Goal: Information Seeking & Learning: Understand process/instructions

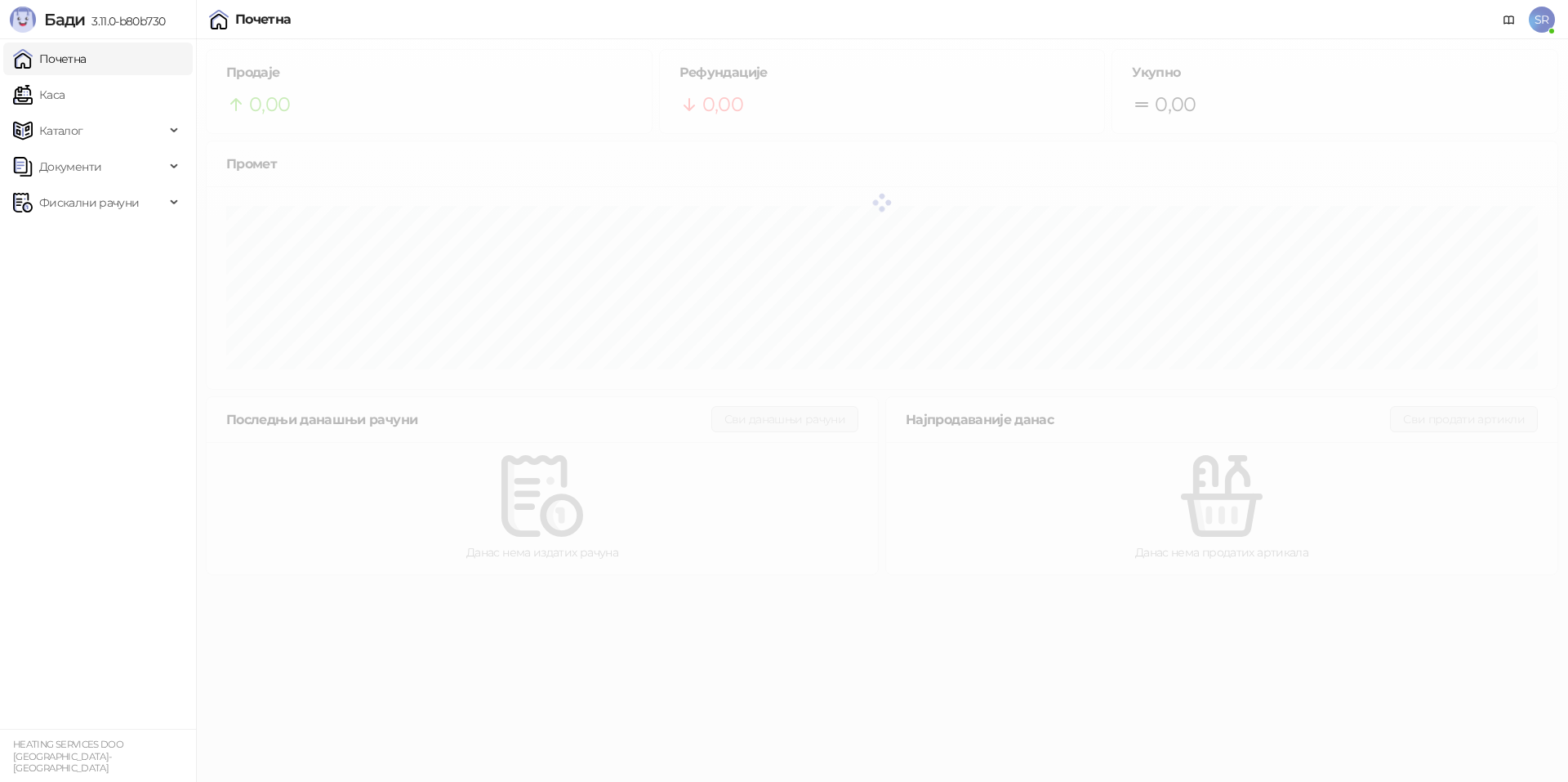
click at [1541, 24] on span "SR" at bounding box center [1542, 19] width 26 height 26
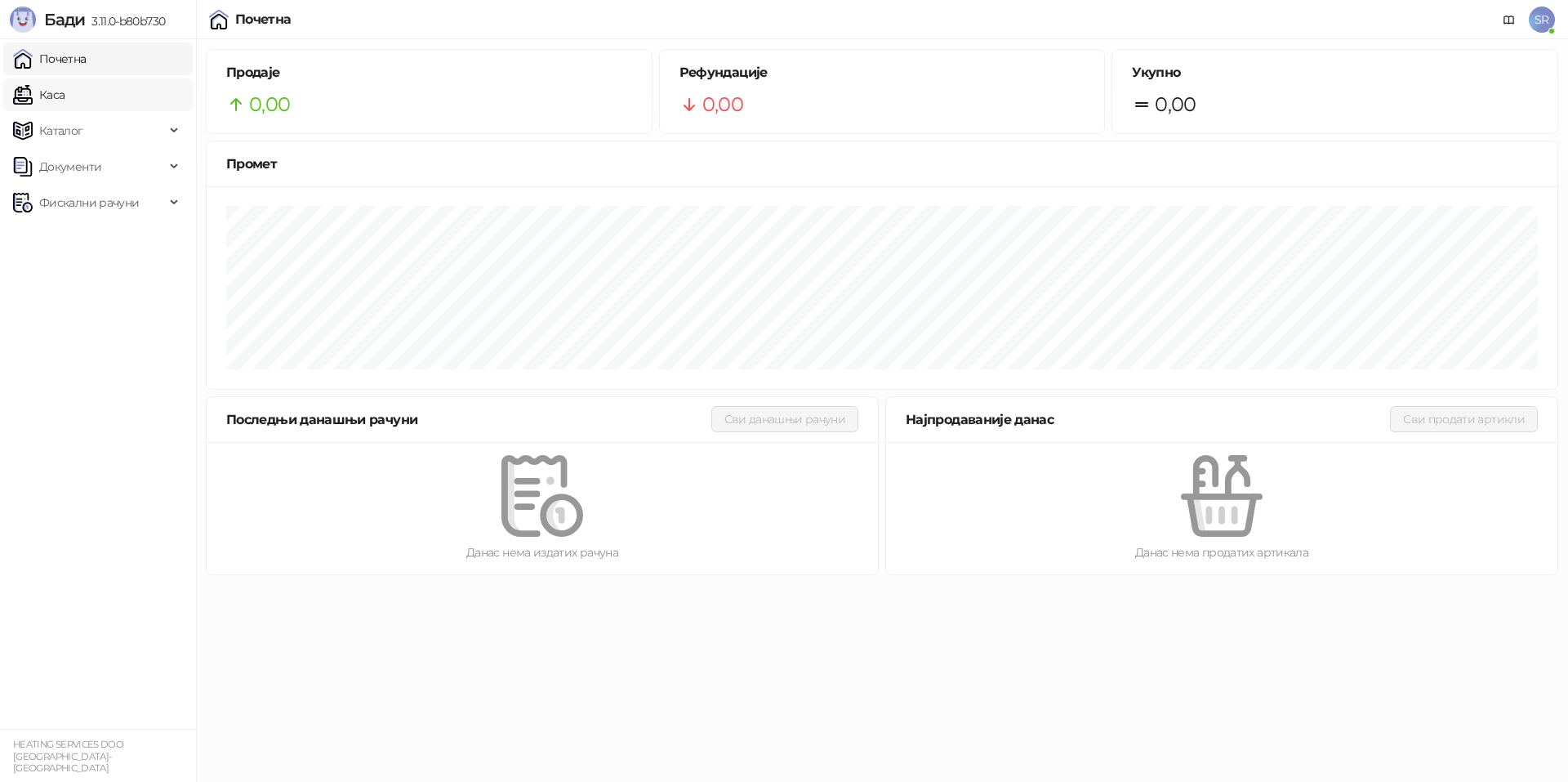
click at [65, 96] on link "Каса" at bounding box center [39, 94] width 52 height 32
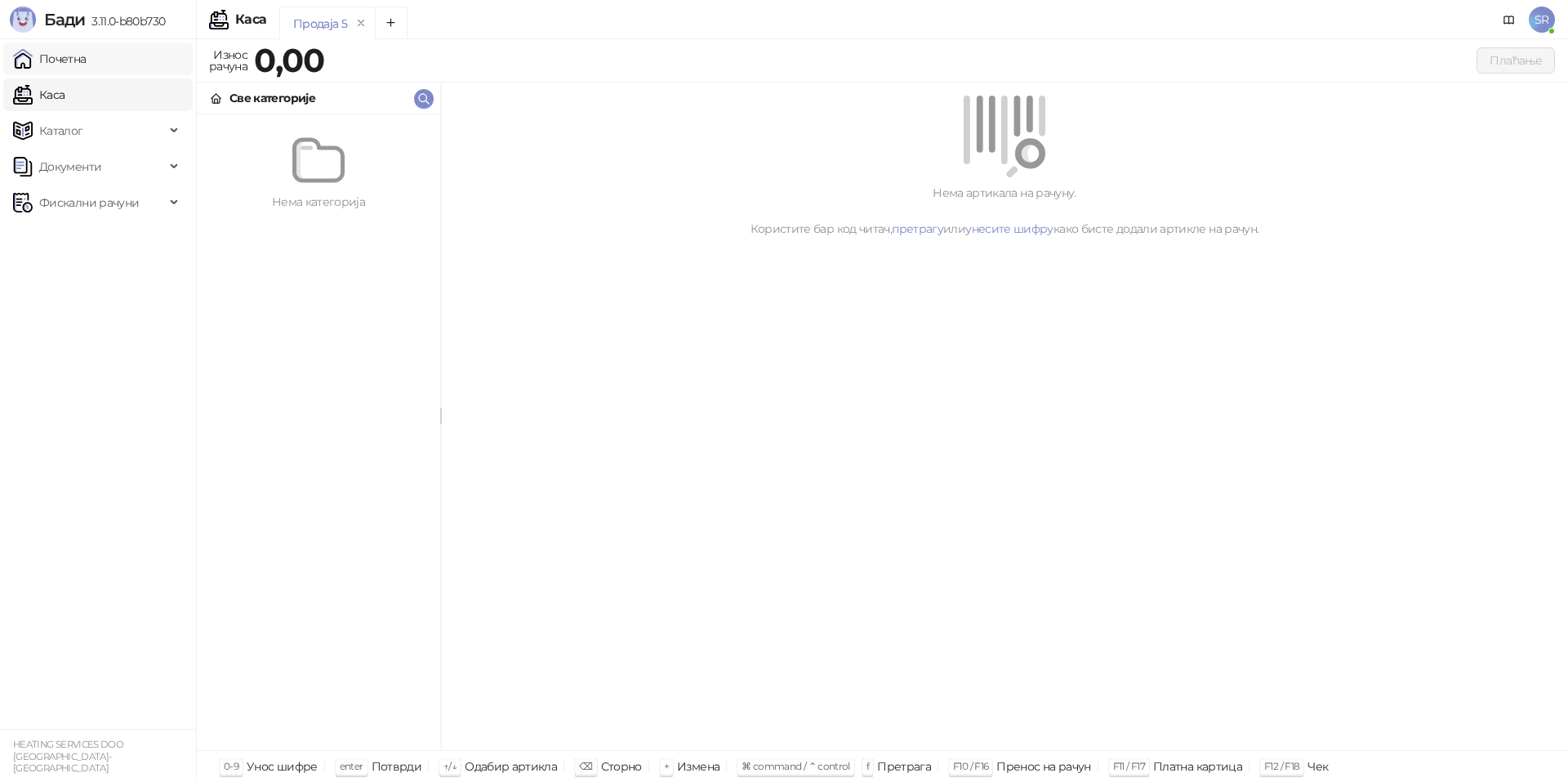
click at [87, 58] on link "Почетна" at bounding box center [50, 58] width 74 height 32
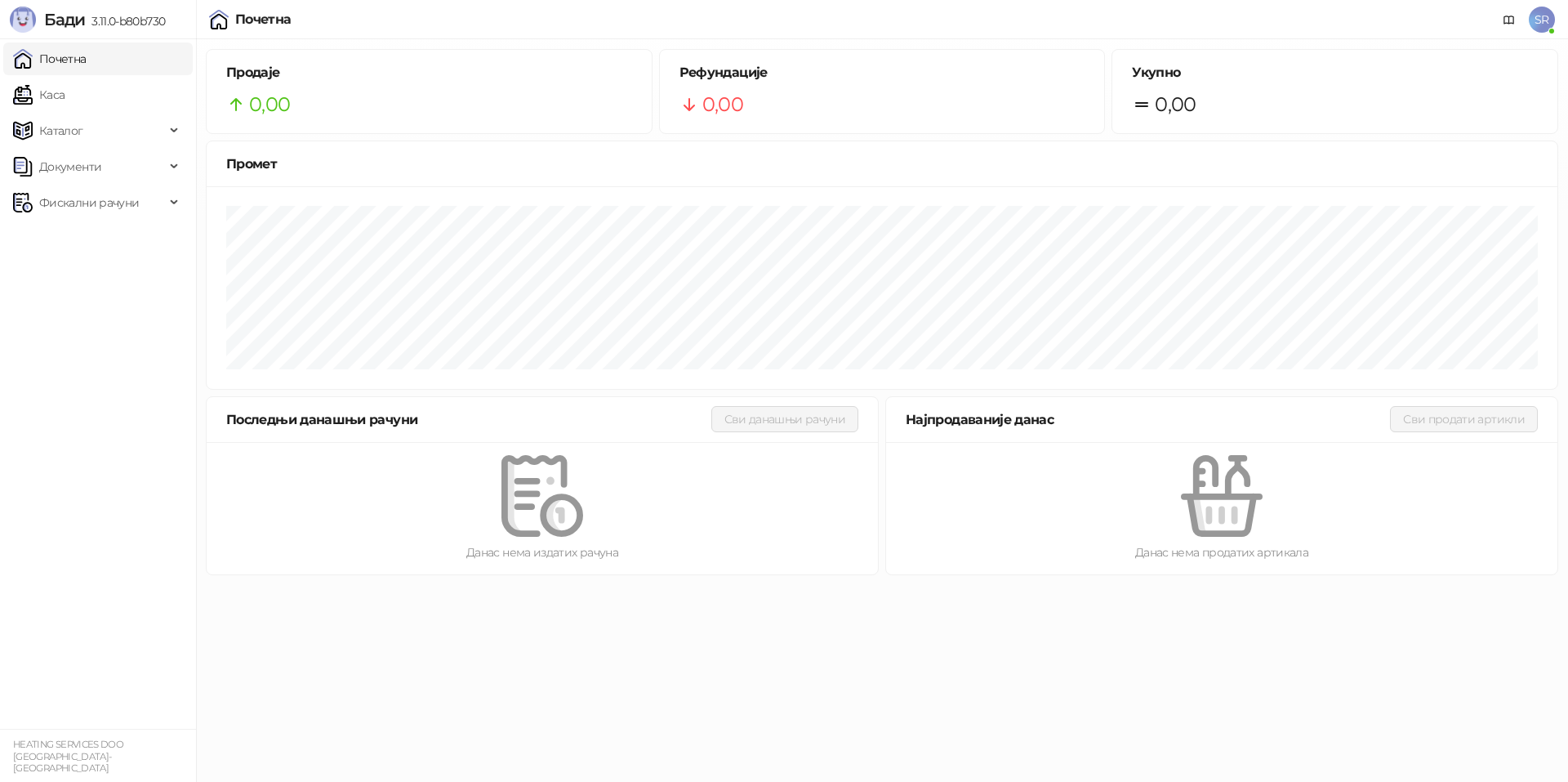
click at [1549, 19] on span "SR" at bounding box center [1542, 19] width 26 height 26
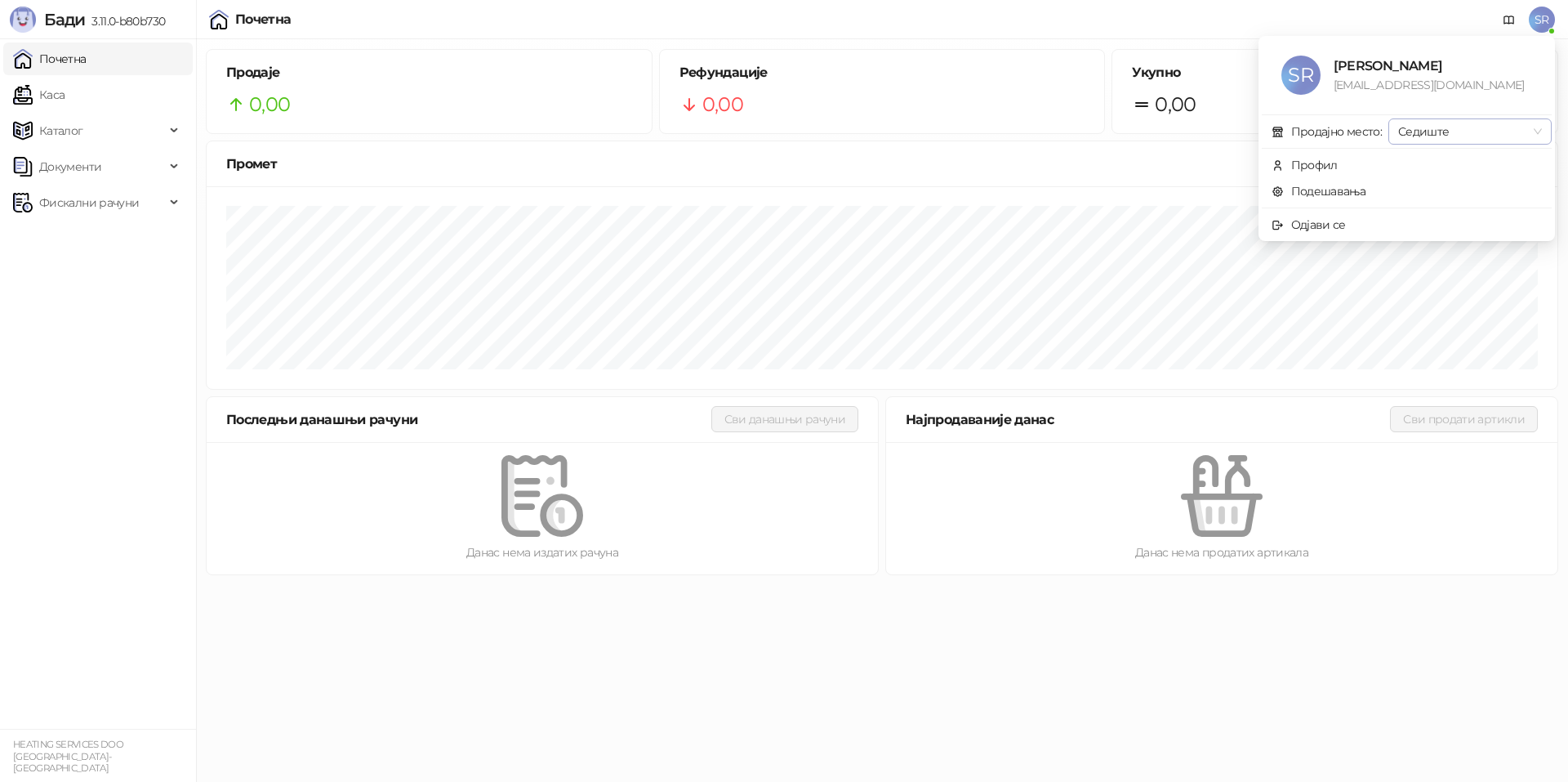
click at [1529, 130] on span "Седиште" at bounding box center [1470, 132] width 144 height 25
click at [1332, 167] on div "Профил" at bounding box center [1314, 165] width 47 height 18
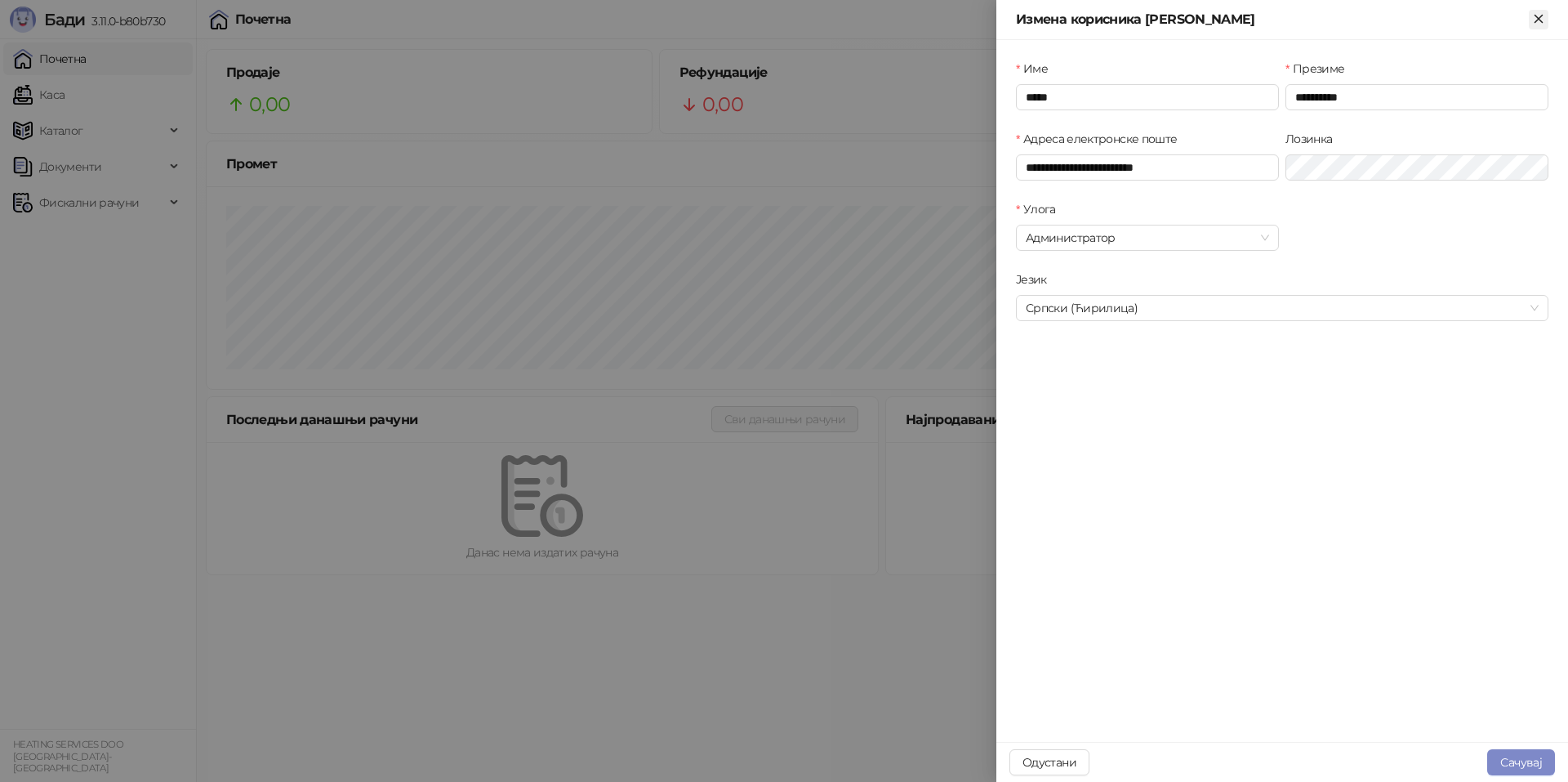
click at [1535, 17] on icon "Close" at bounding box center [1537, 18] width 7 height 7
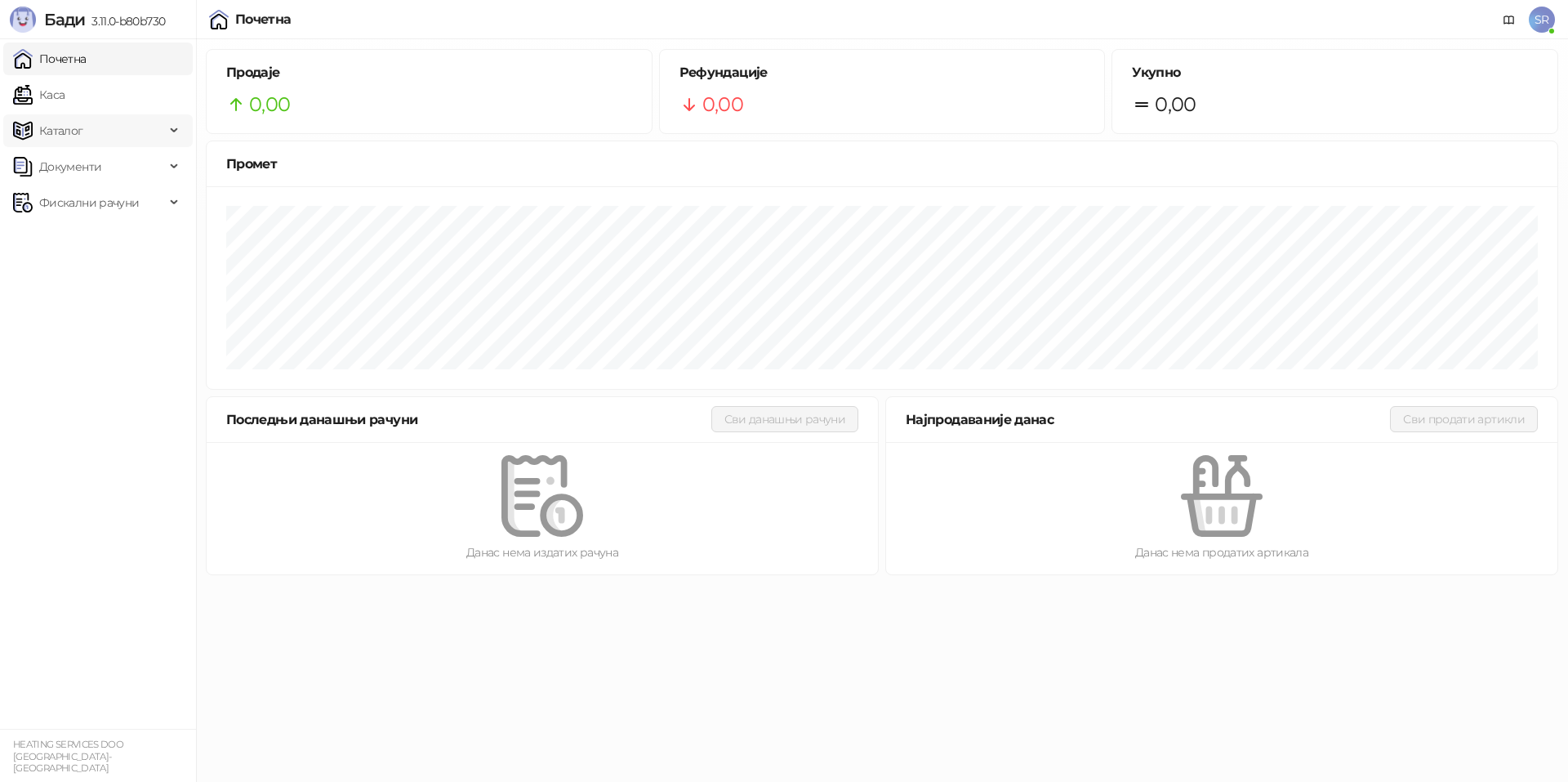
click at [86, 135] on span "Каталог" at bounding box center [89, 130] width 152 height 32
click at [99, 204] on link "Категорије" at bounding box center [63, 202] width 89 height 32
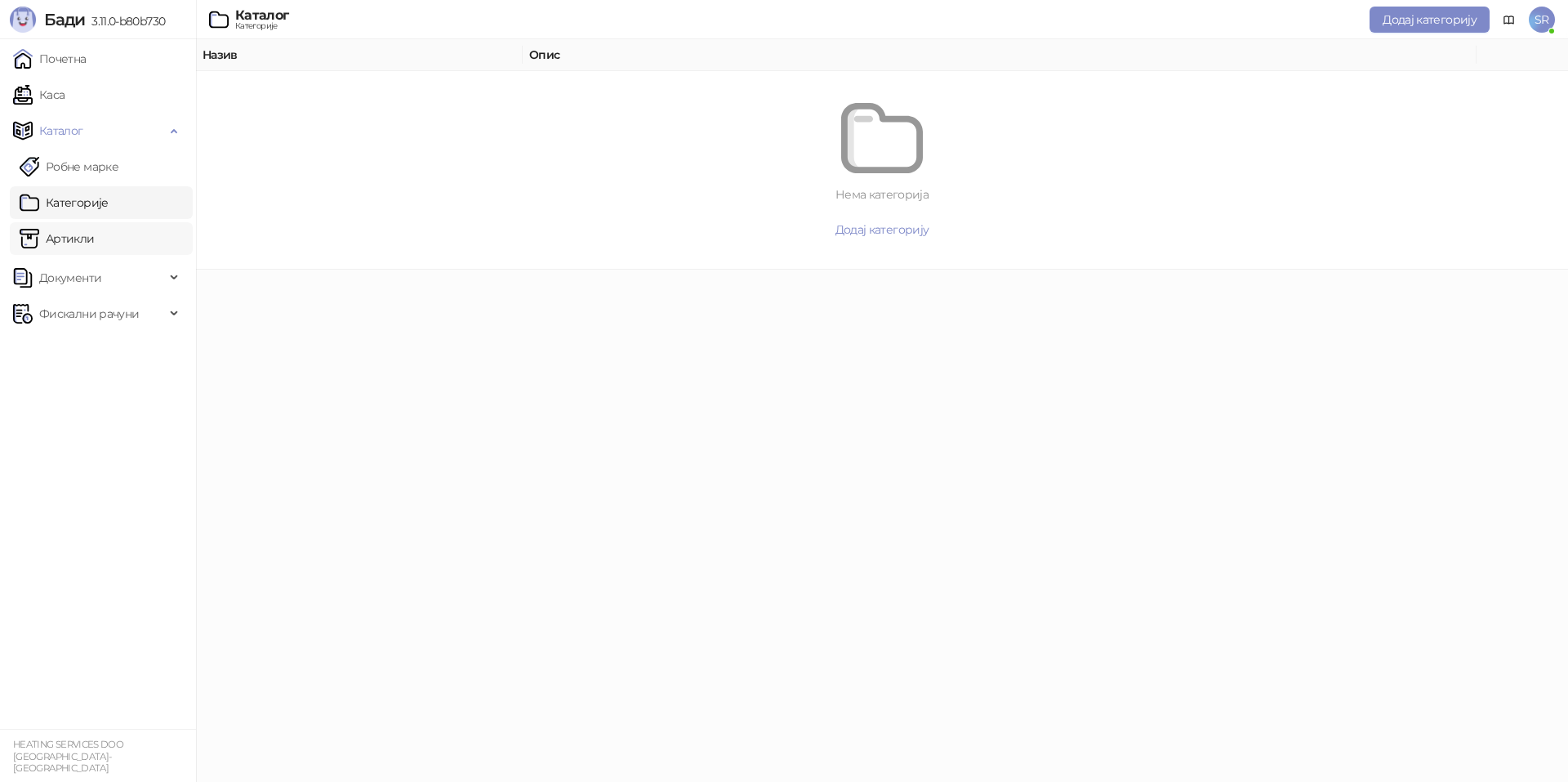
click at [88, 239] on link "Артикли" at bounding box center [57, 238] width 75 height 32
click at [874, 239] on span "Додај артикал" at bounding box center [882, 236] width 79 height 15
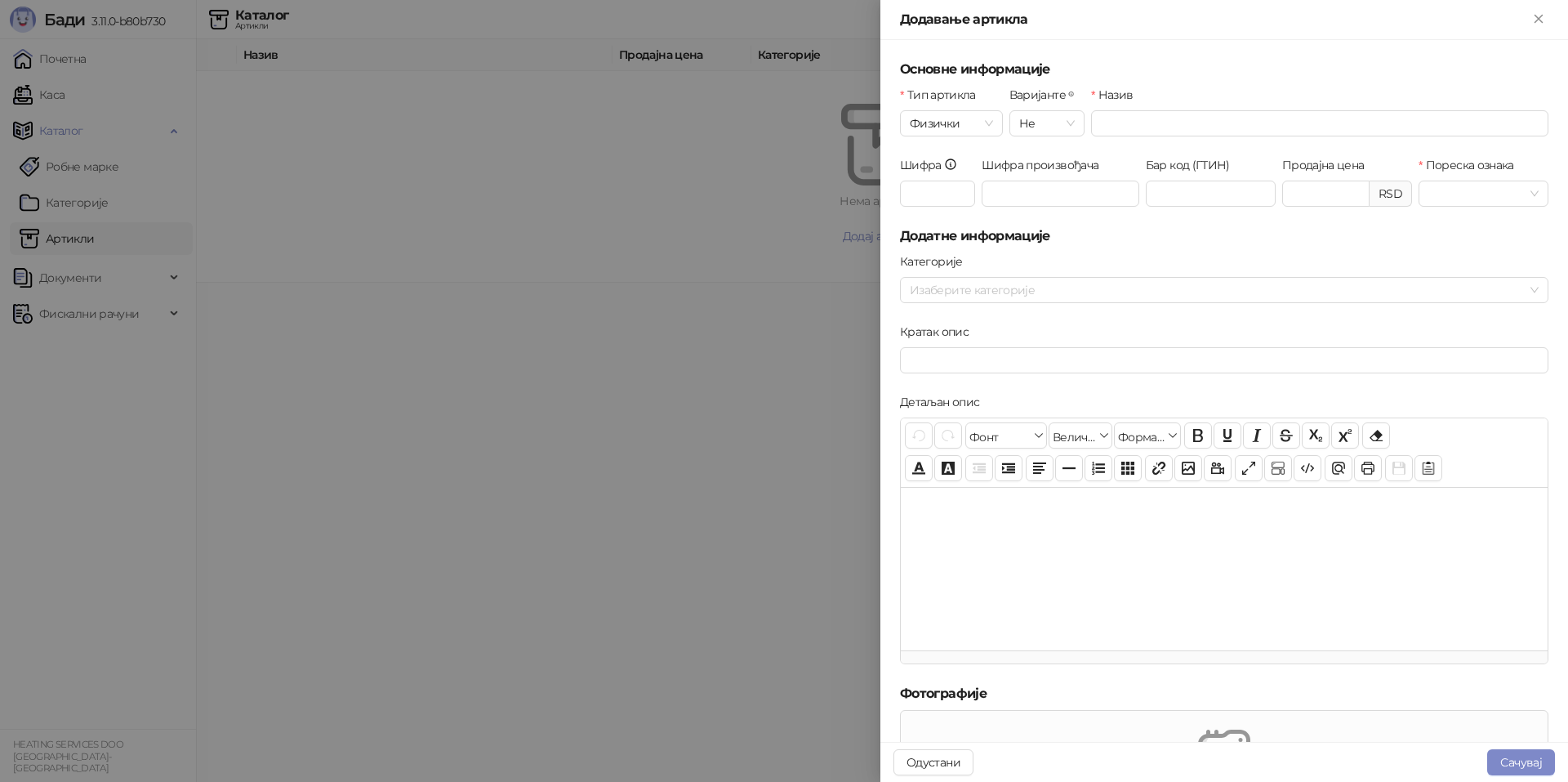
click at [604, 370] on div at bounding box center [784, 391] width 1568 height 782
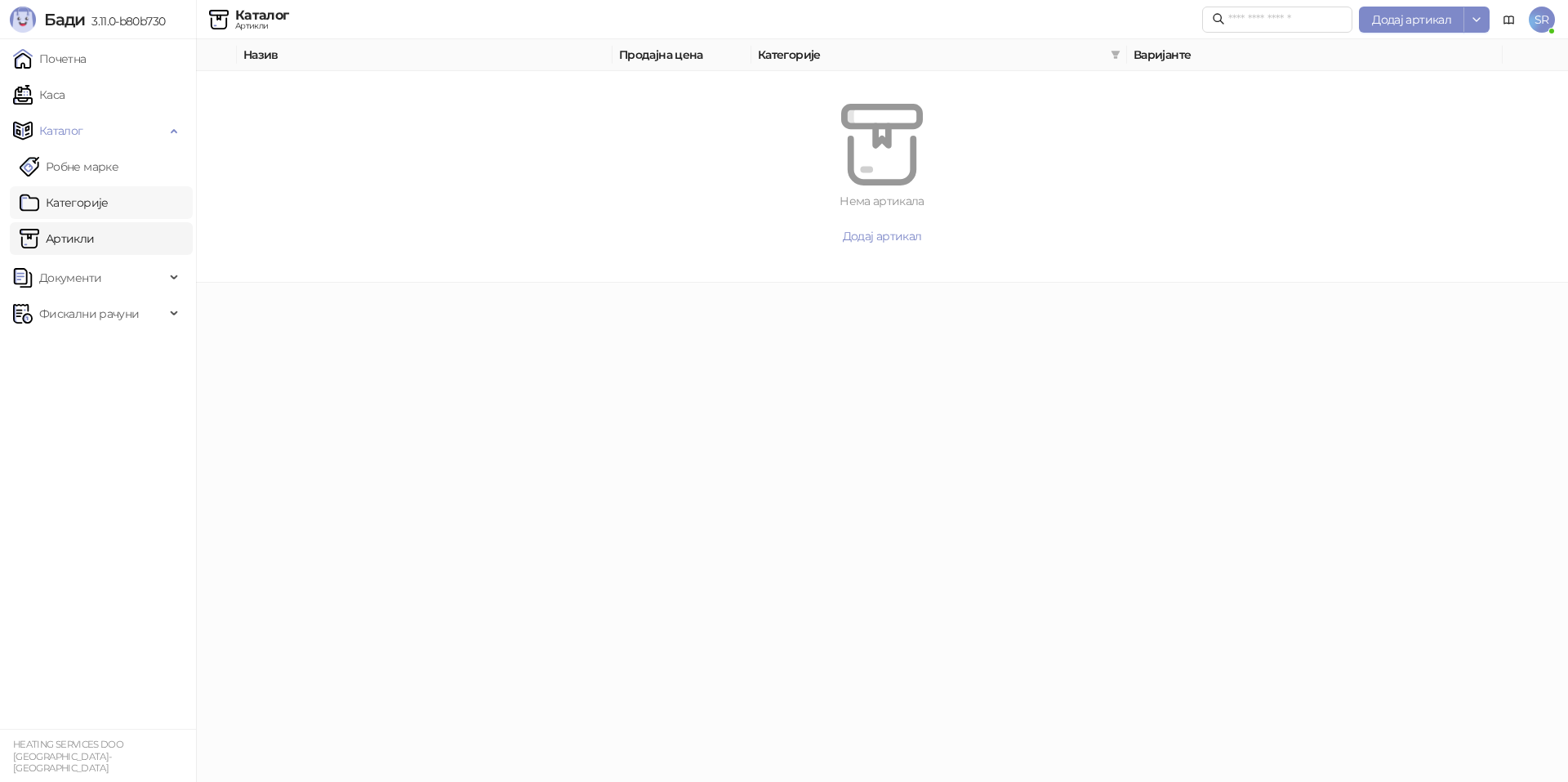
click at [68, 203] on link "Категорије" at bounding box center [63, 202] width 89 height 32
click at [854, 225] on span "Додај категорију" at bounding box center [882, 229] width 94 height 15
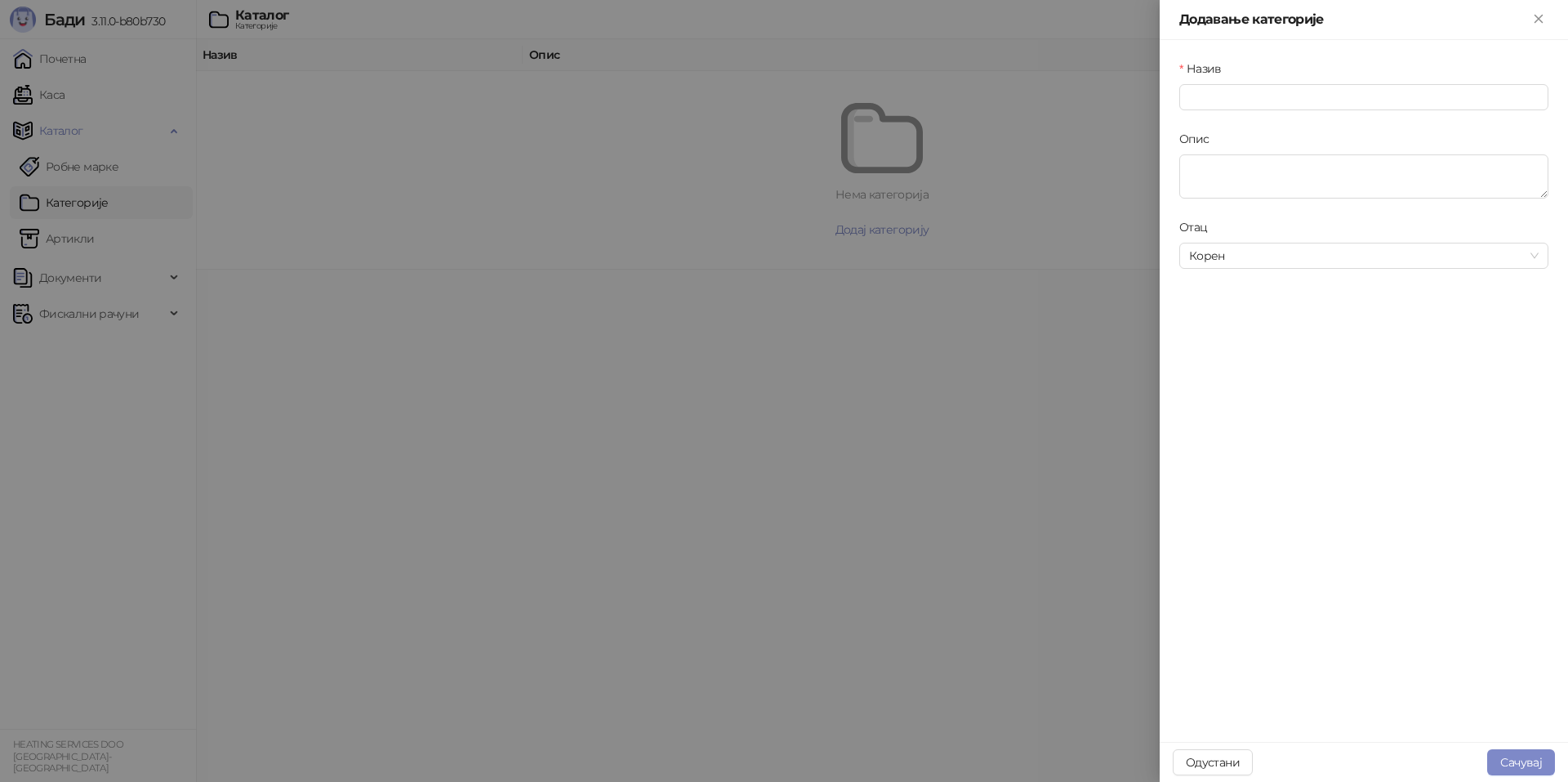
click at [534, 279] on div at bounding box center [784, 391] width 1568 height 782
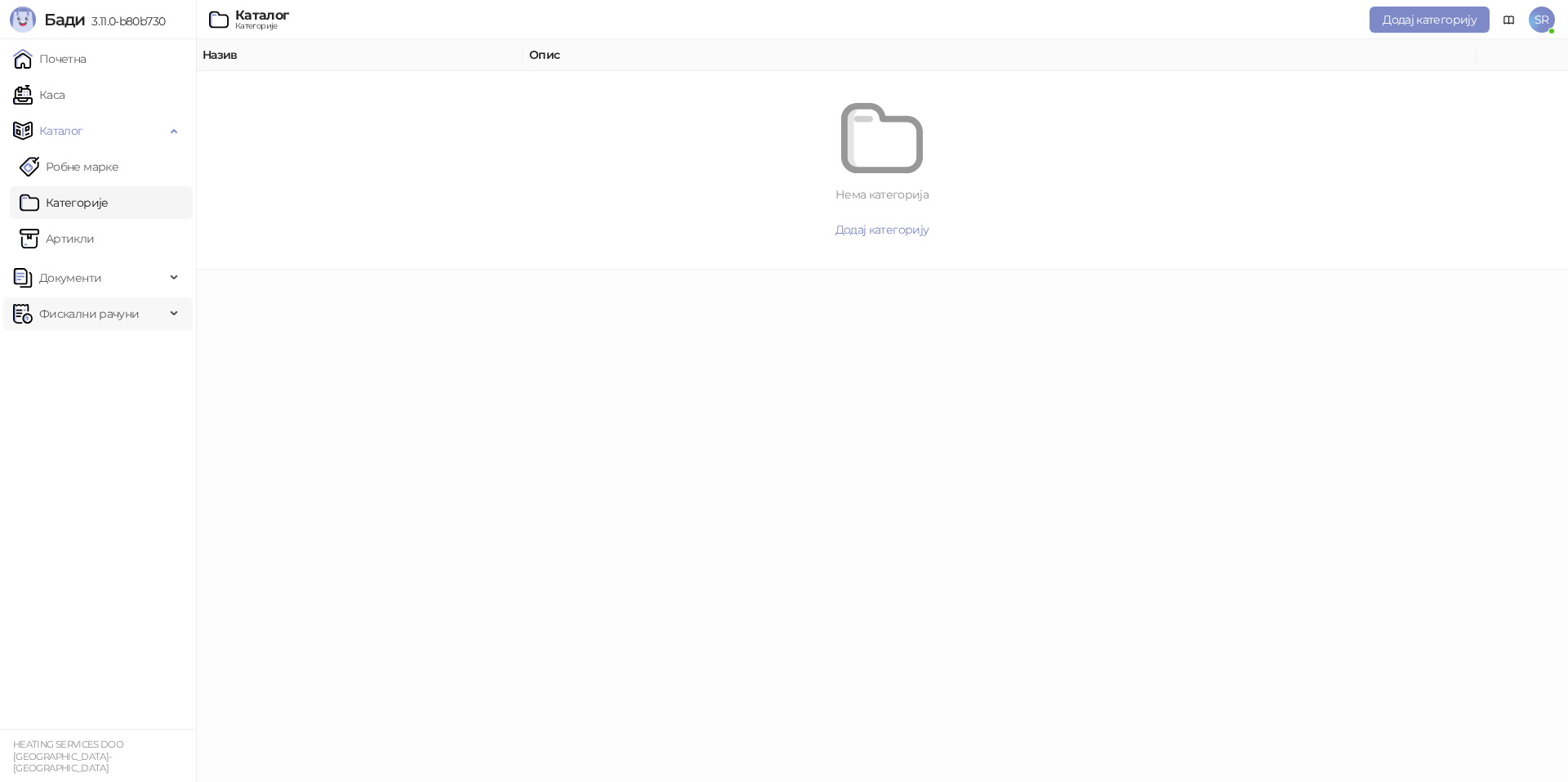
click at [166, 313] on div "Фискални рачуни" at bounding box center [98, 313] width 190 height 32
click at [106, 377] on link "По данима" at bounding box center [62, 385] width 87 height 32
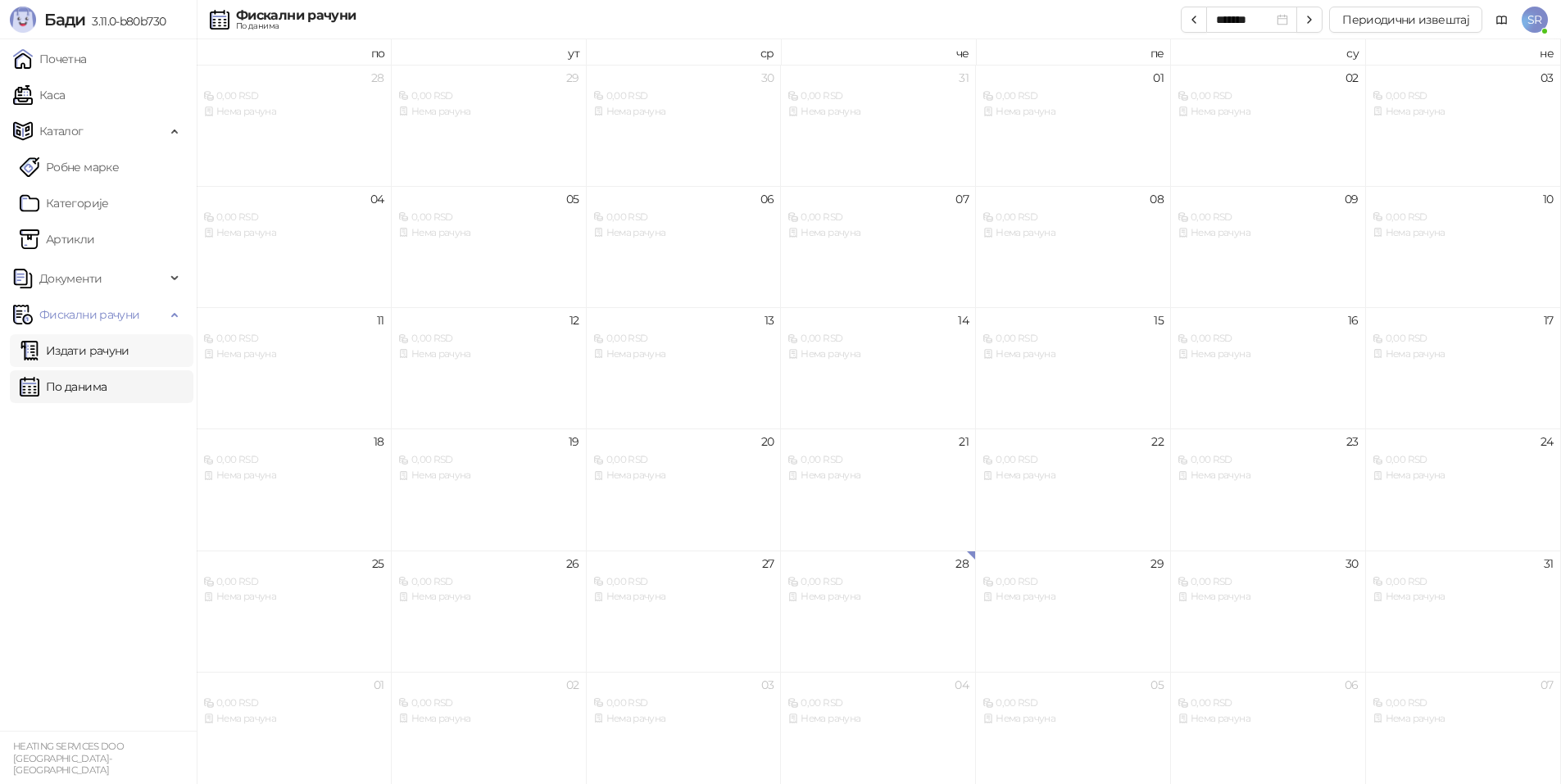
click at [129, 348] on link "Издати рачуни" at bounding box center [74, 350] width 110 height 33
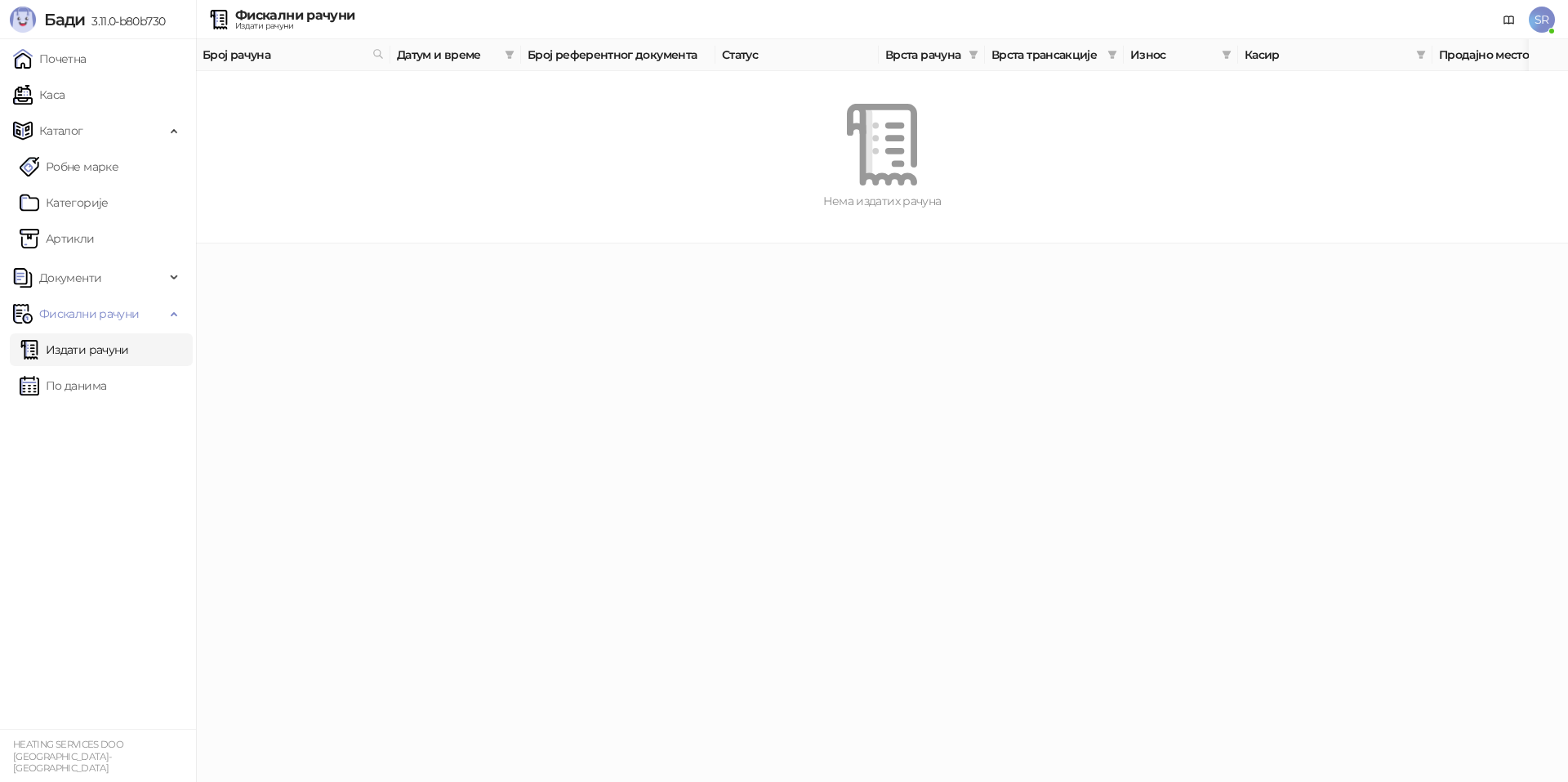
click at [612, 243] on html "Бади 3.11.0-b80b730 Почетна Каса Каталог Робне марке Категорије Артикли Докумен…" at bounding box center [784, 121] width 1568 height 243
click at [1547, 21] on span "SR" at bounding box center [1542, 19] width 26 height 26
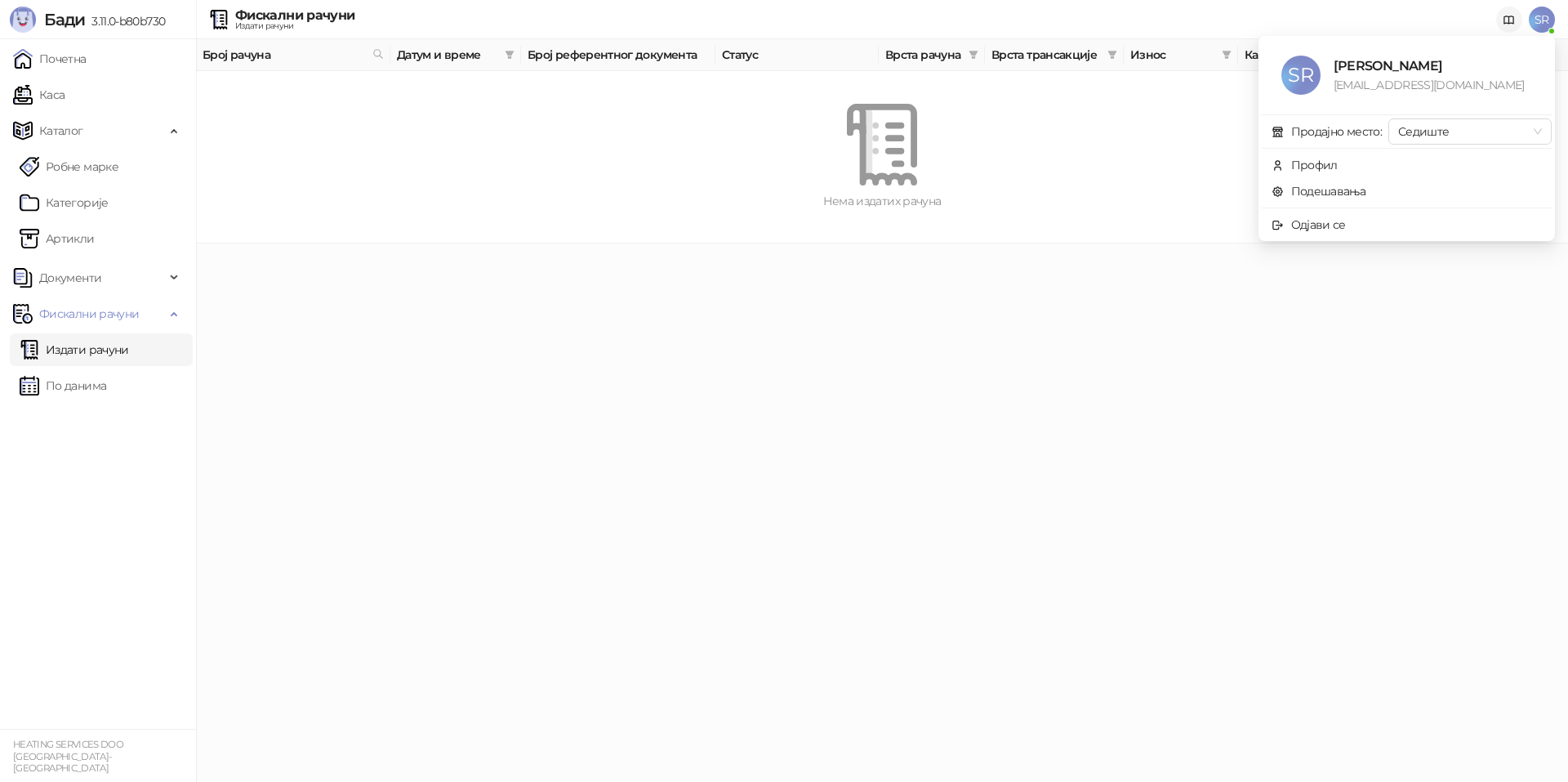
click at [1505, 17] on icon at bounding box center [1508, 20] width 10 height 7
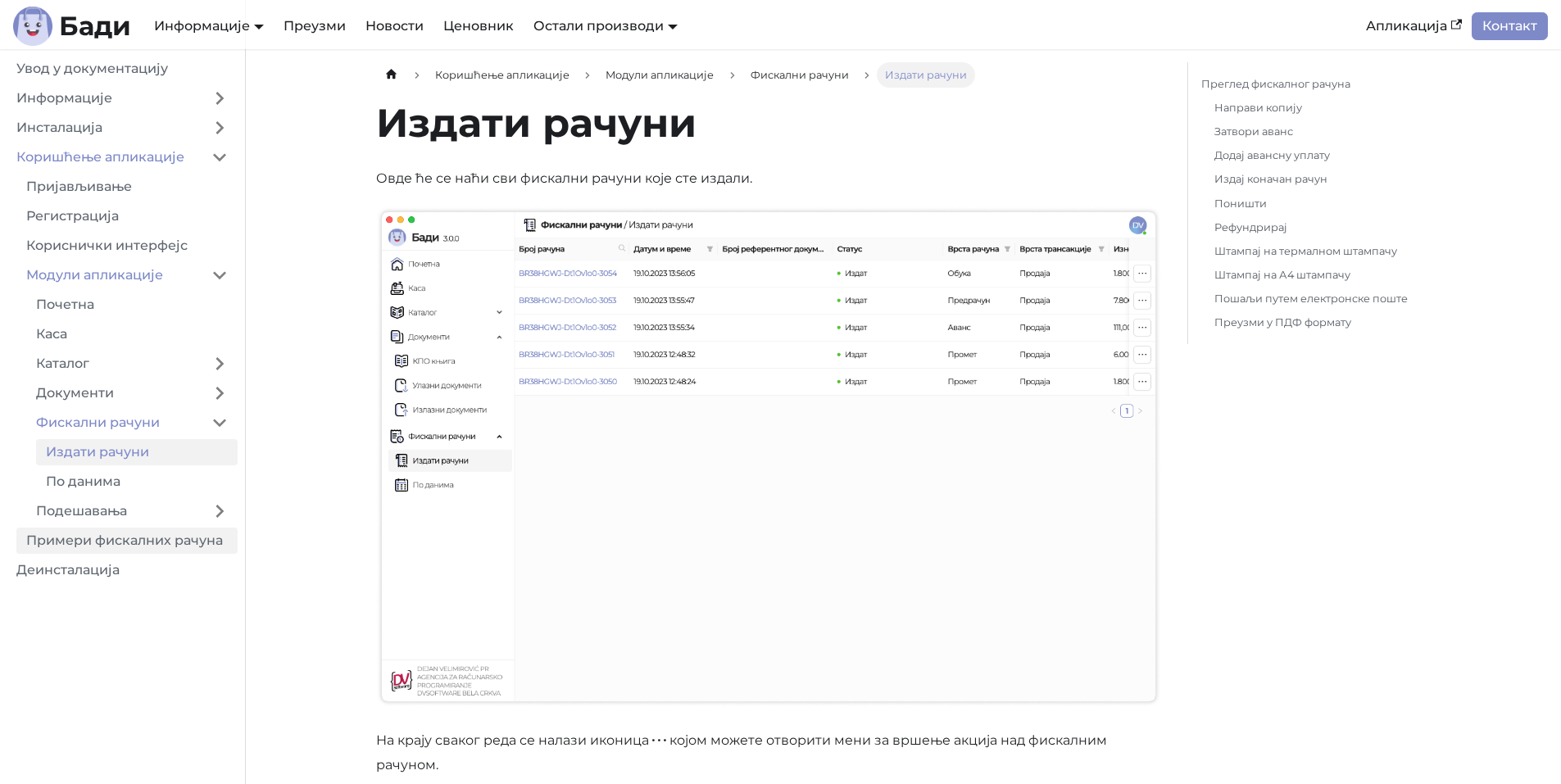
click at [171, 536] on link "Примери фискалних рачуна" at bounding box center [127, 540] width 221 height 26
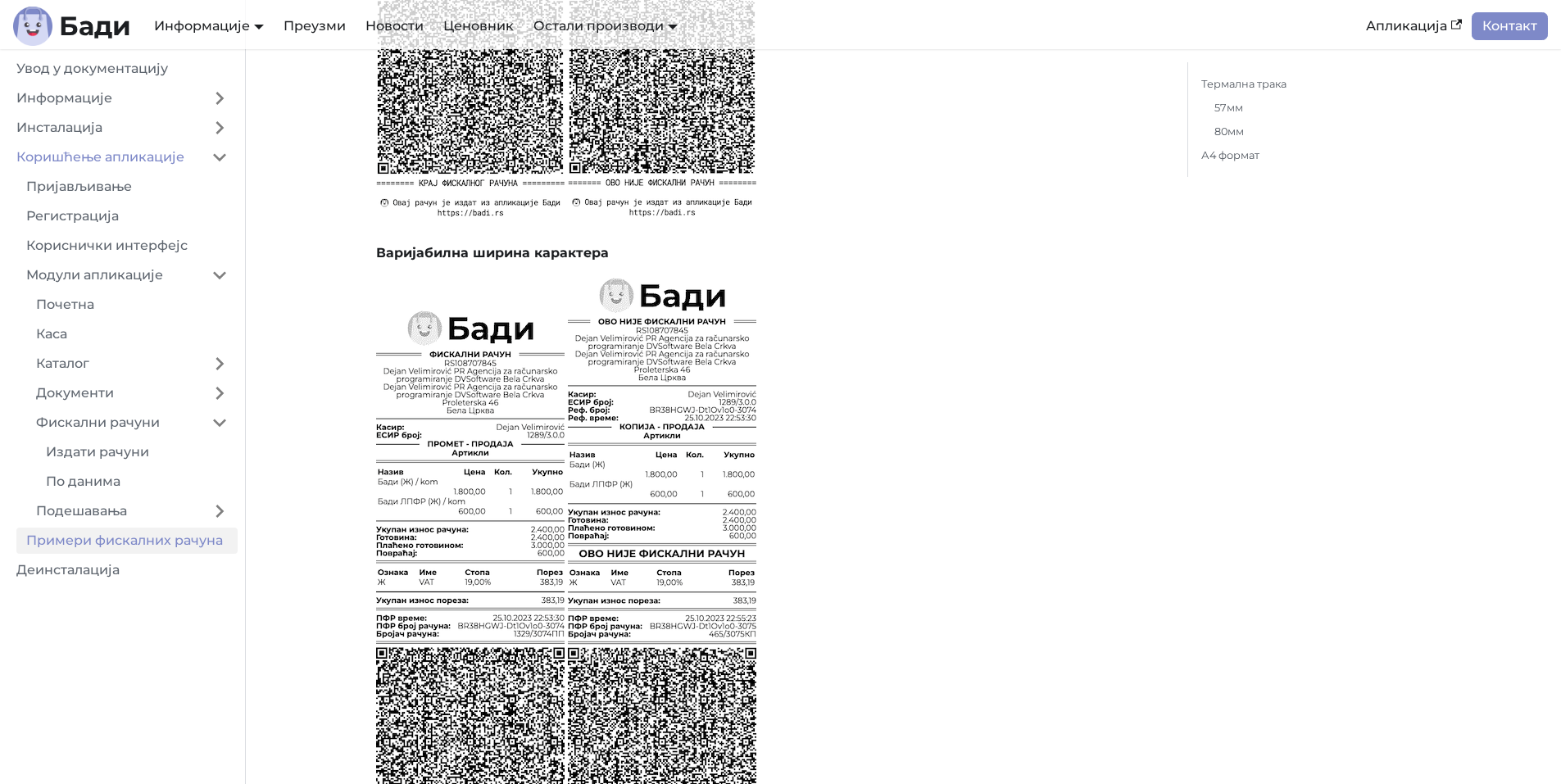
scroll to position [819, 0]
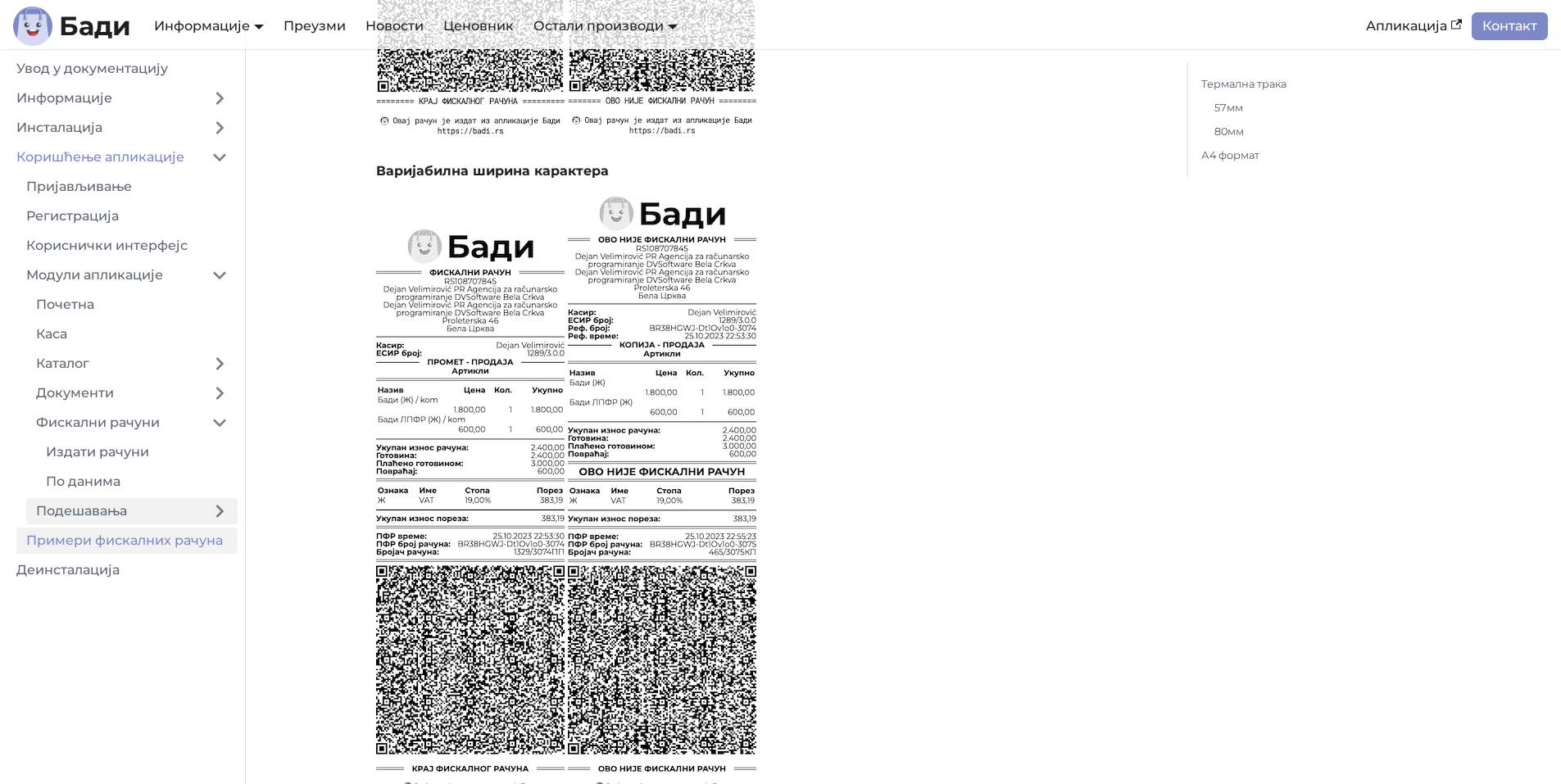
click at [178, 513] on link "Подешавања" at bounding box center [114, 511] width 175 height 26
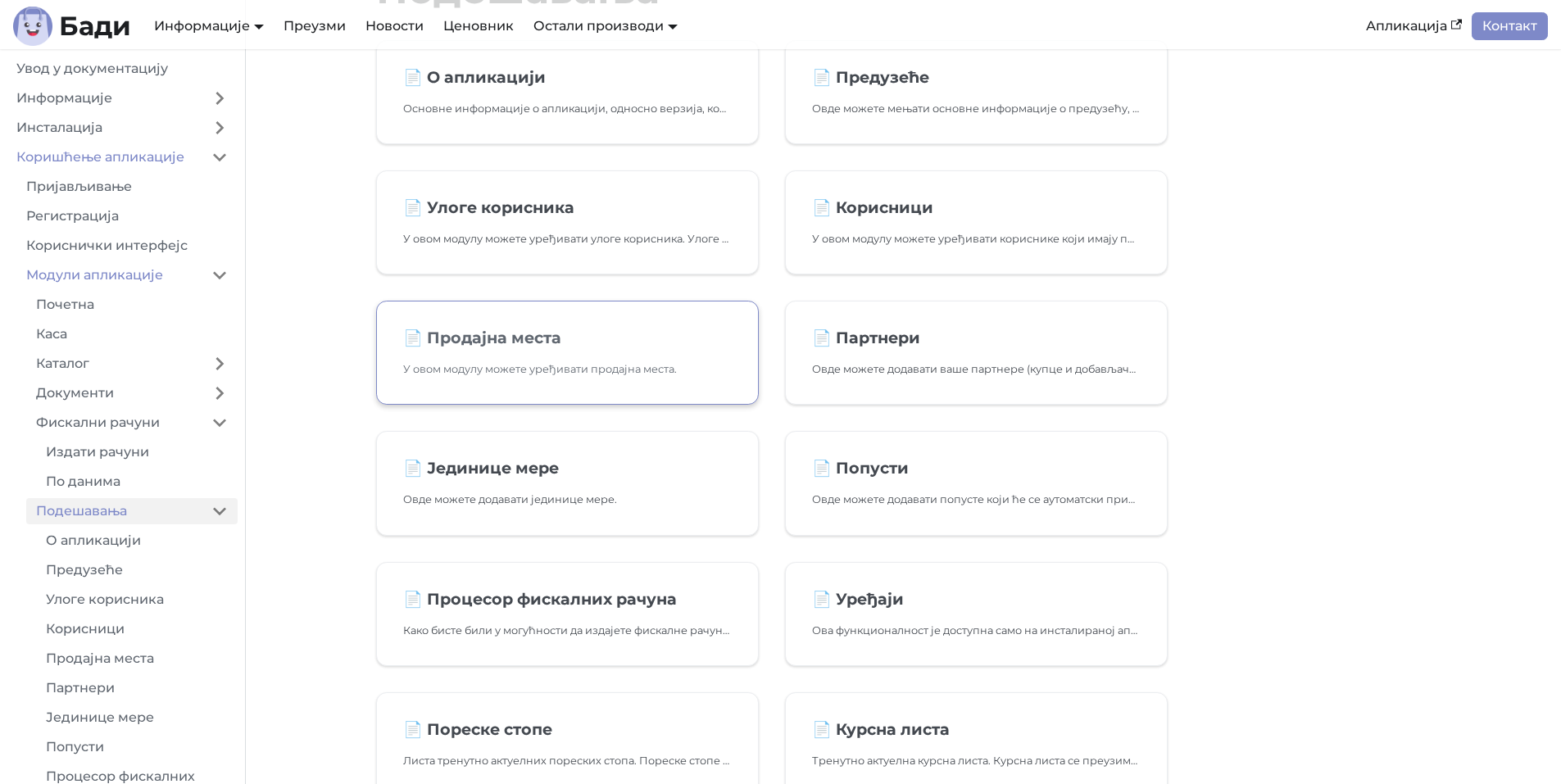
scroll to position [327, 0]
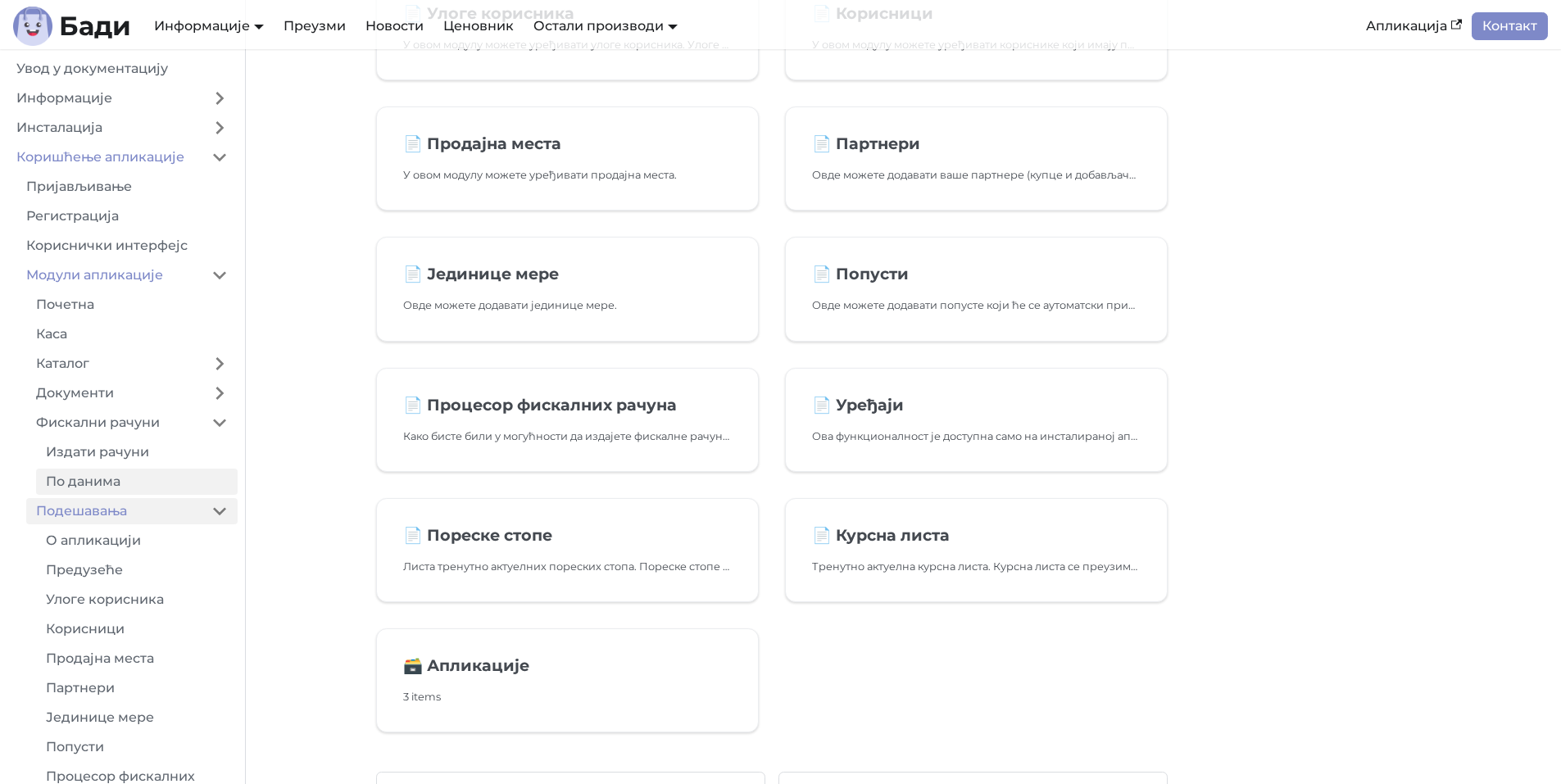
click at [101, 483] on link "По данима" at bounding box center [136, 481] width 202 height 26
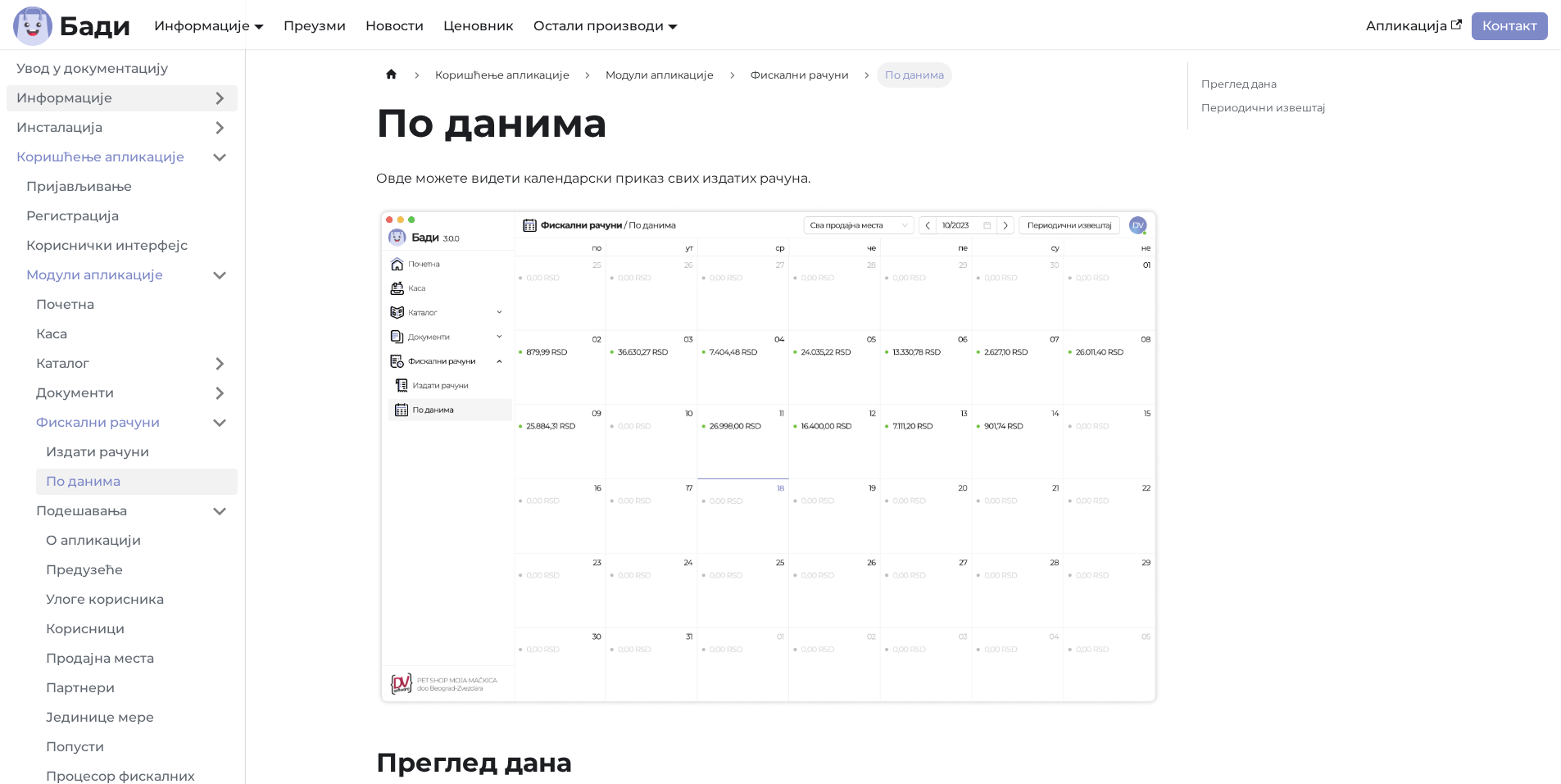
click at [128, 98] on link "Информације" at bounding box center [103, 99] width 195 height 26
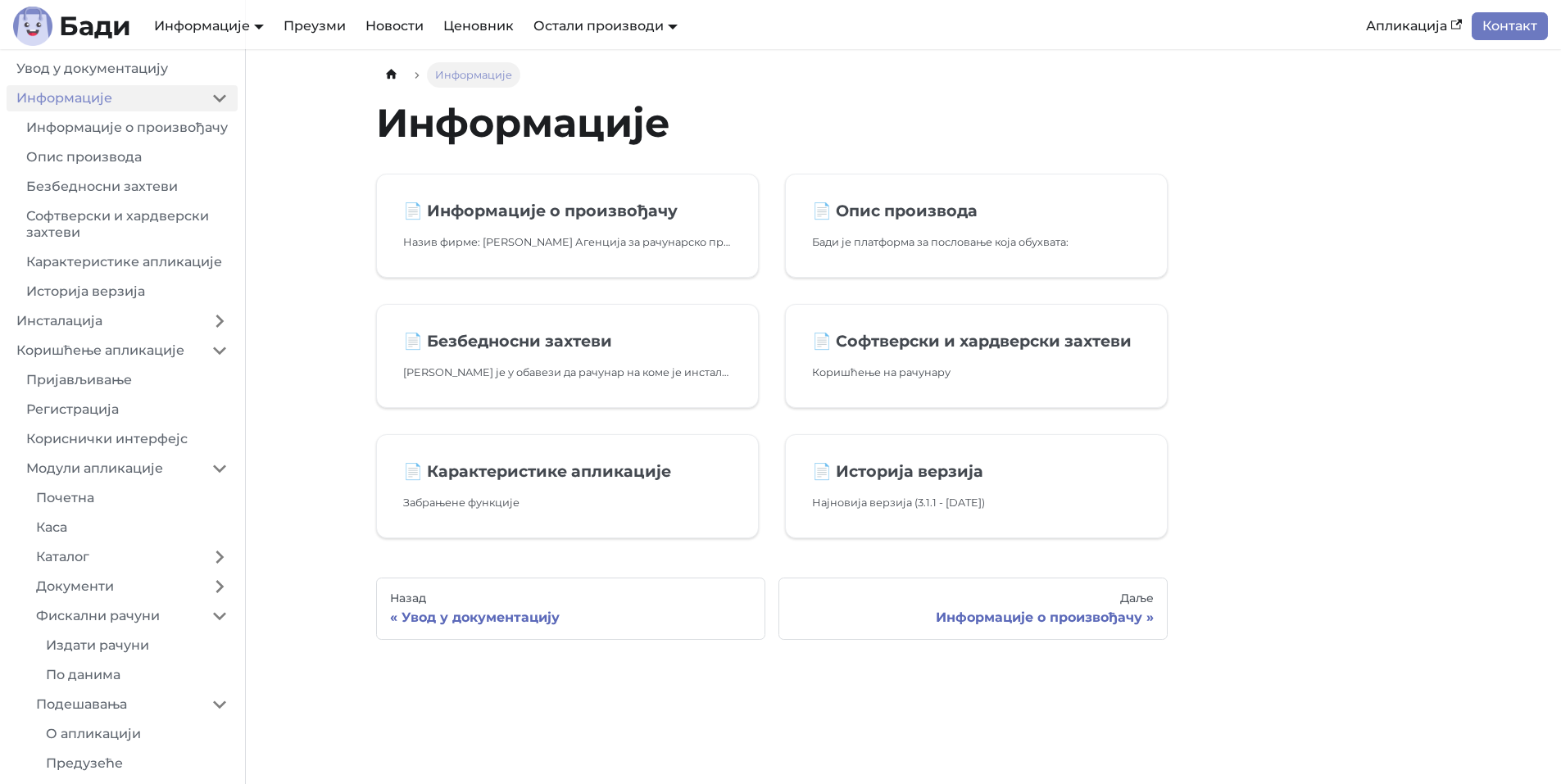
click at [1499, 26] on link "Контакт" at bounding box center [1509, 26] width 77 height 28
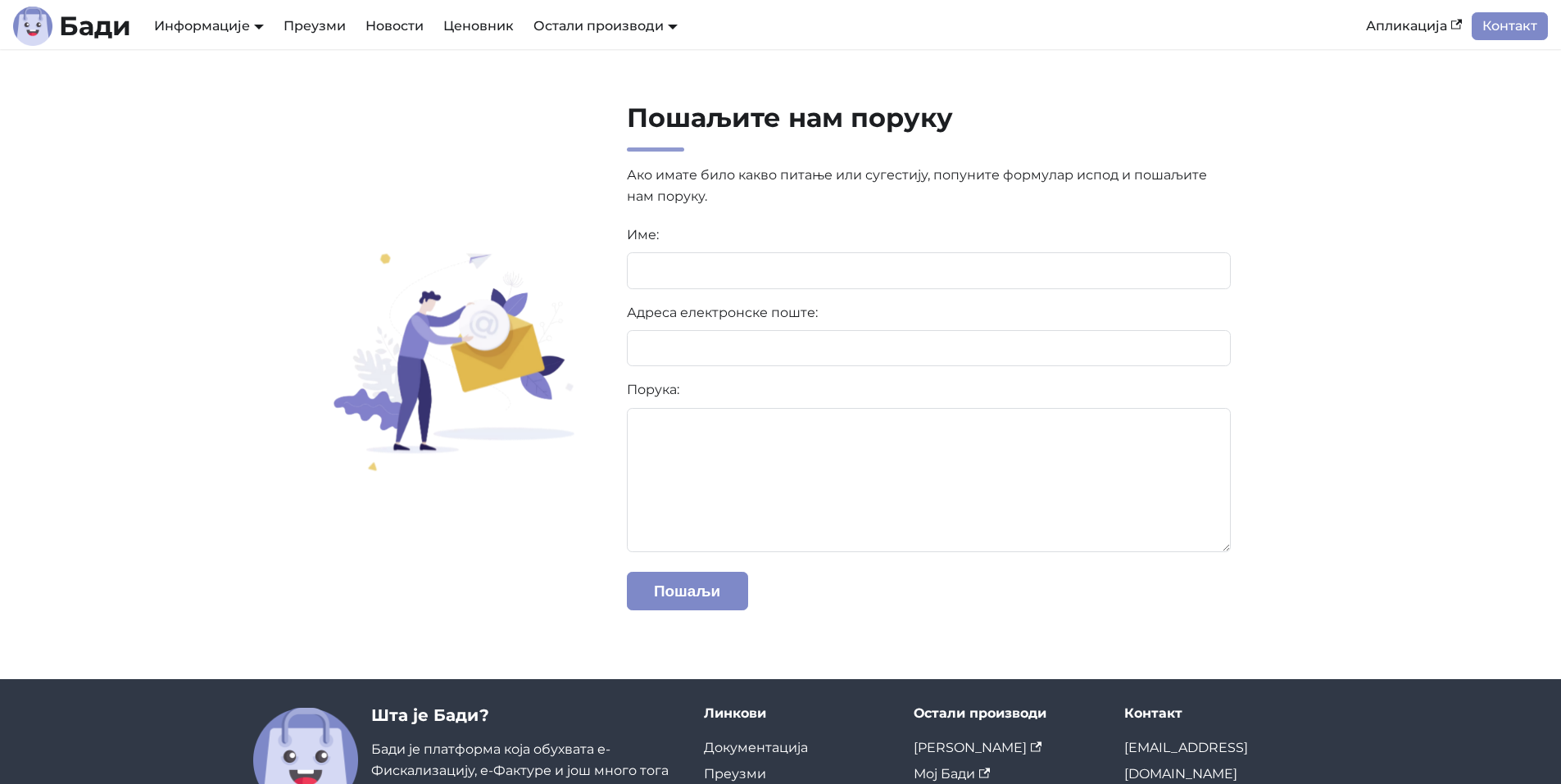
scroll to position [143, 0]
